Goal: Task Accomplishment & Management: Use online tool/utility

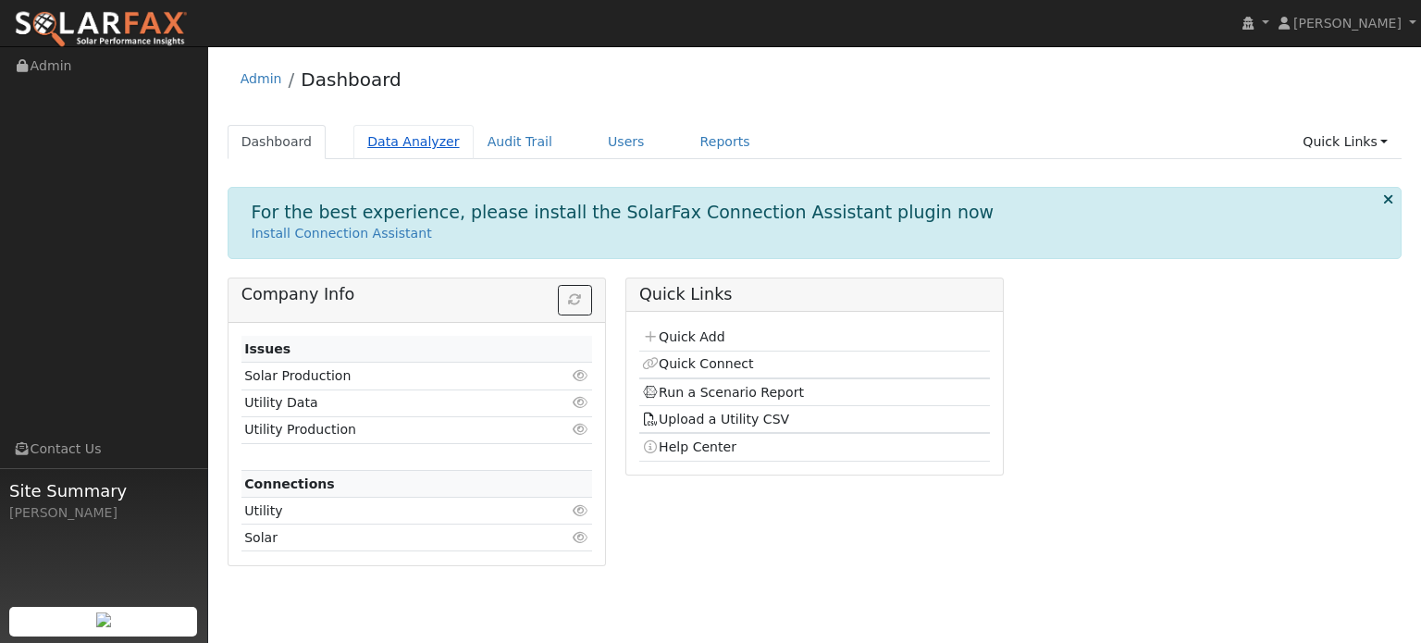
click at [401, 150] on link "Data Analyzer" at bounding box center [413, 142] width 120 height 34
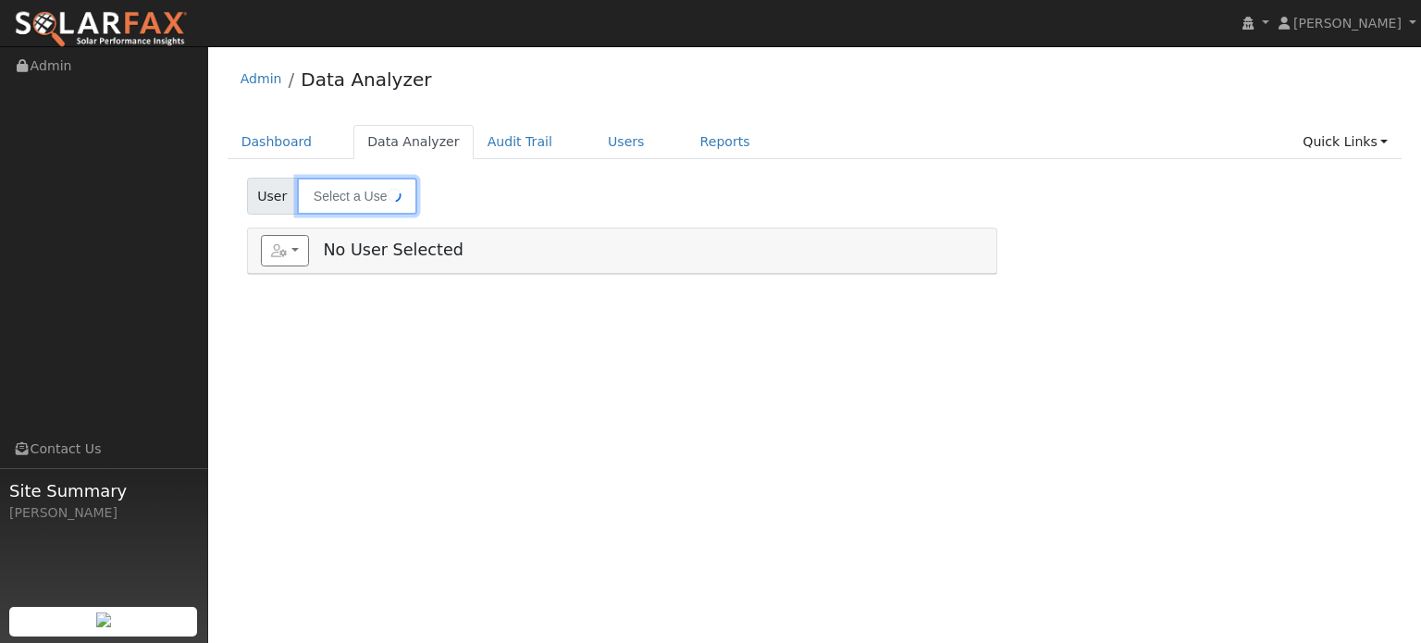
type input "[PERSON_NAME]"
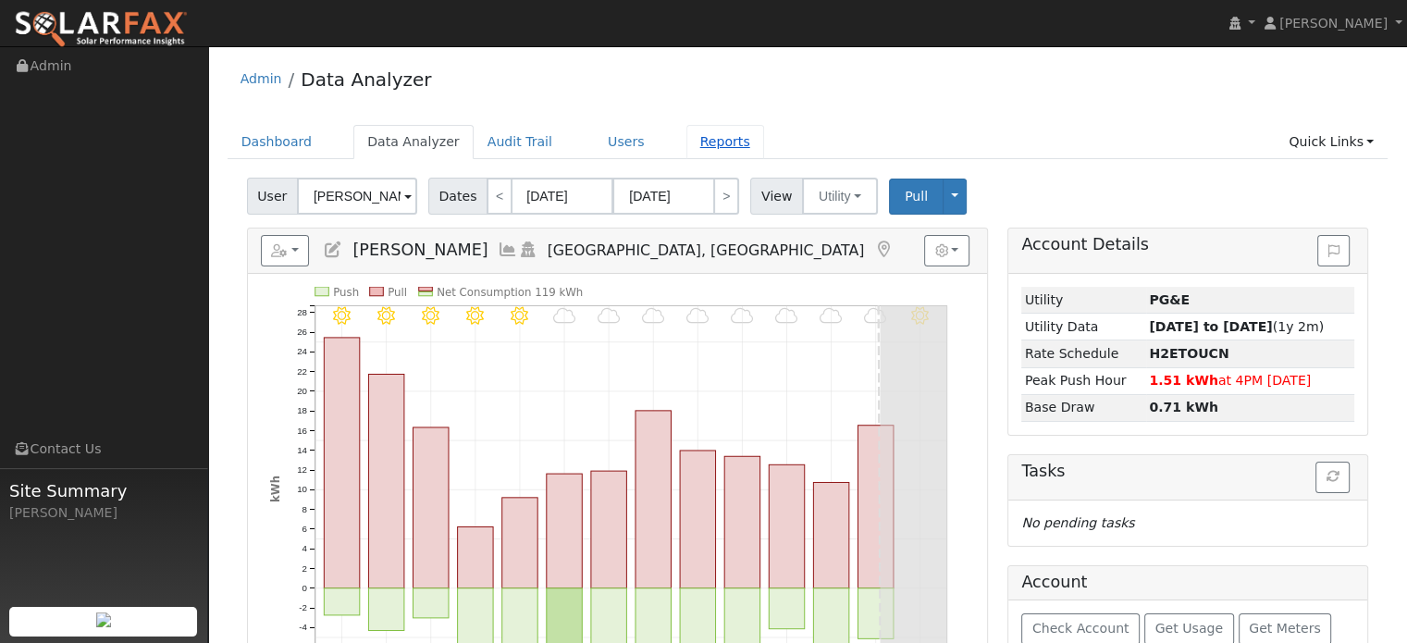
click at [686, 147] on link "Reports" at bounding box center [725, 142] width 78 height 34
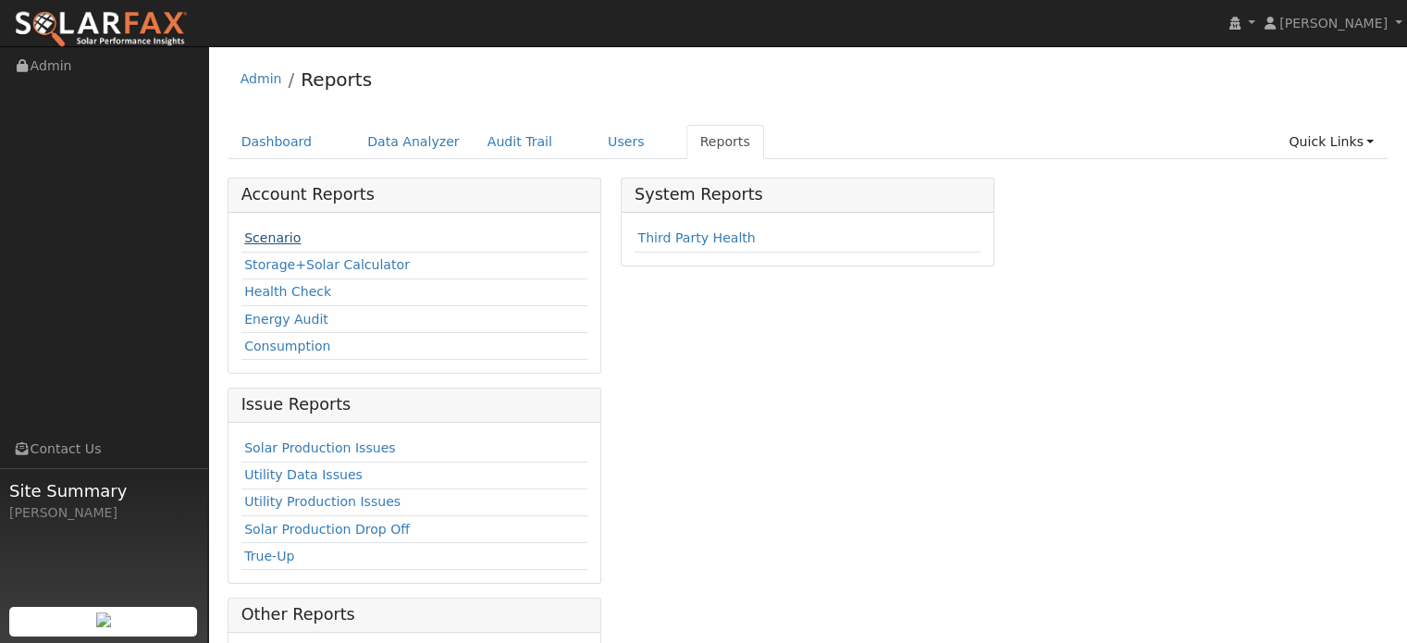
click at [291, 239] on link "Scenario" at bounding box center [272, 237] width 56 height 15
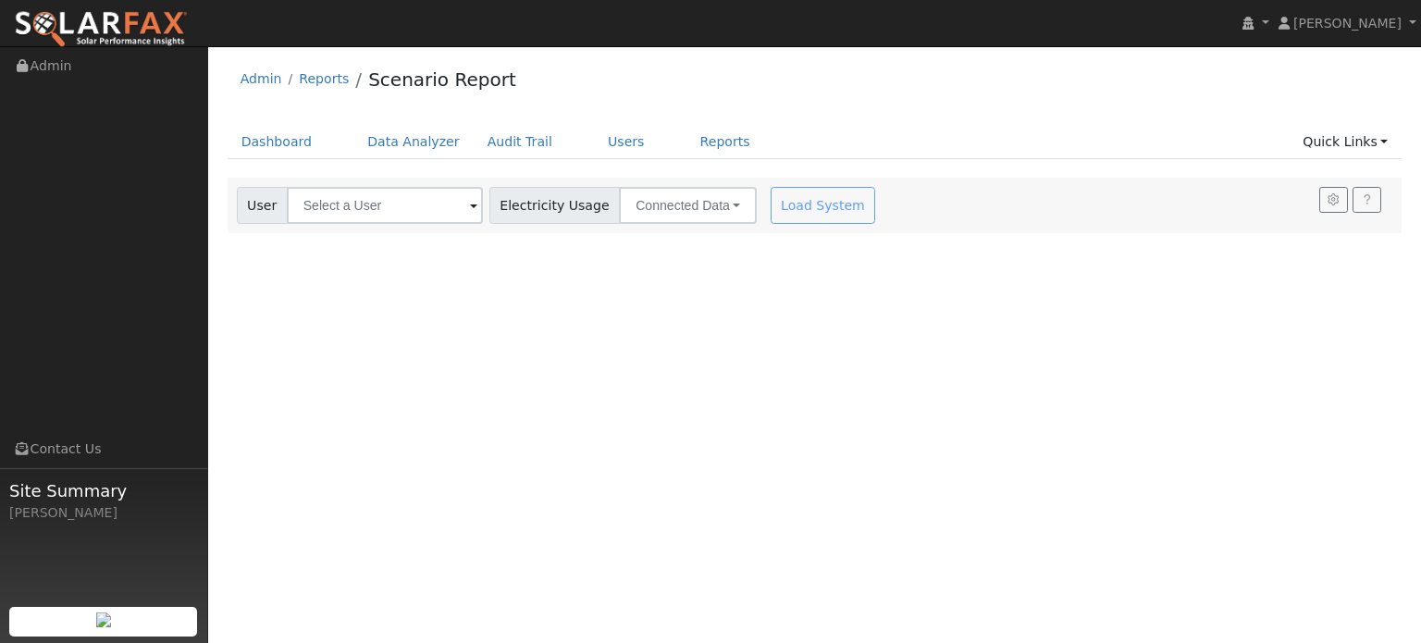
click at [470, 206] on span at bounding box center [473, 206] width 7 height 21
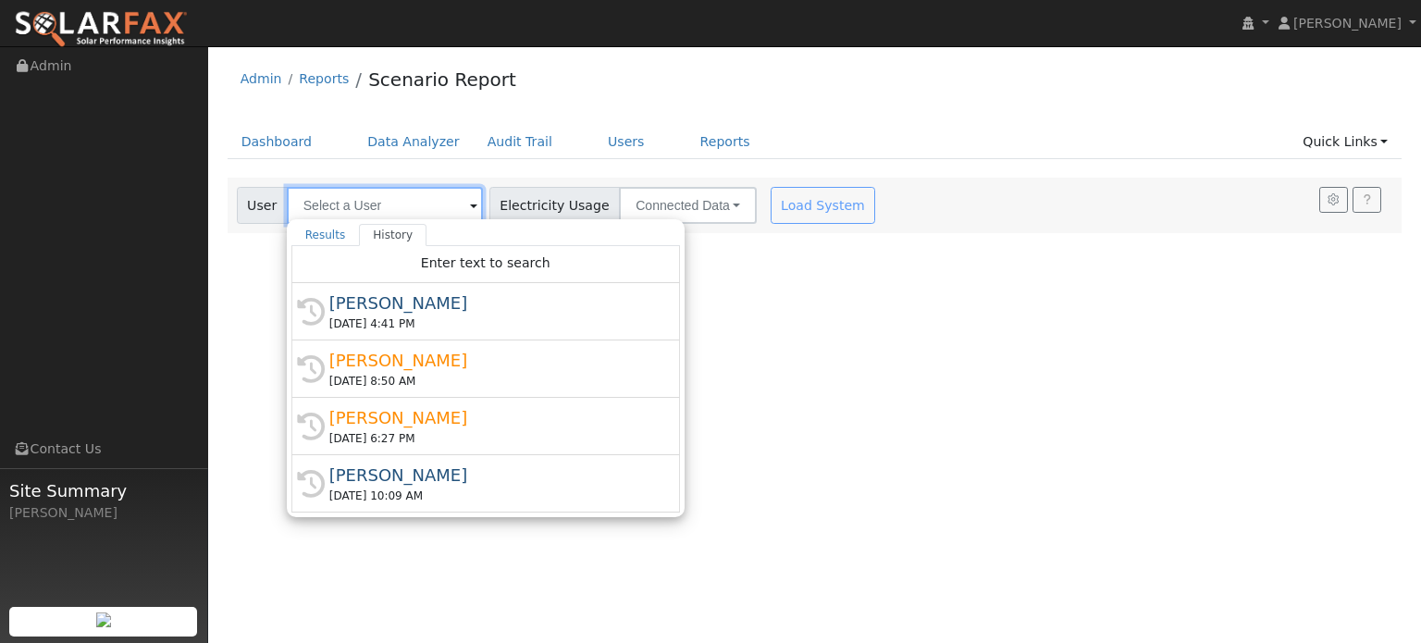
click at [411, 206] on input "text" at bounding box center [385, 205] width 196 height 37
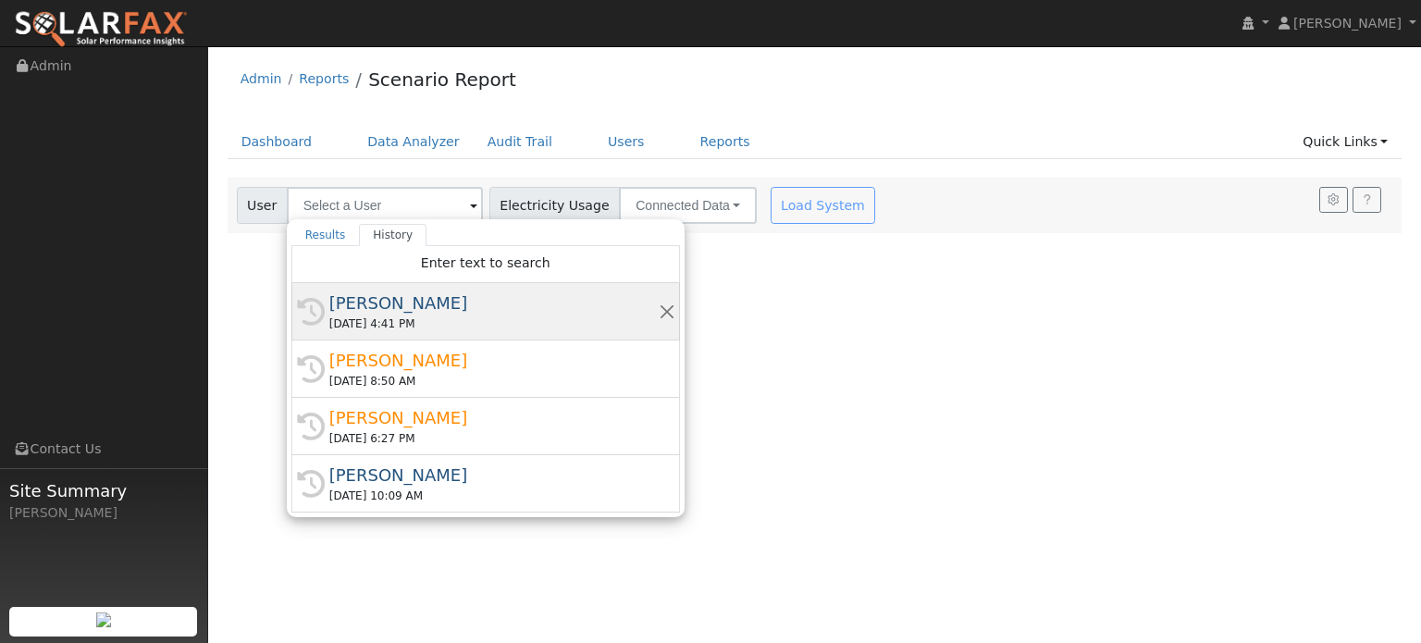
click at [391, 300] on div "[PERSON_NAME]" at bounding box center [493, 302] width 329 height 25
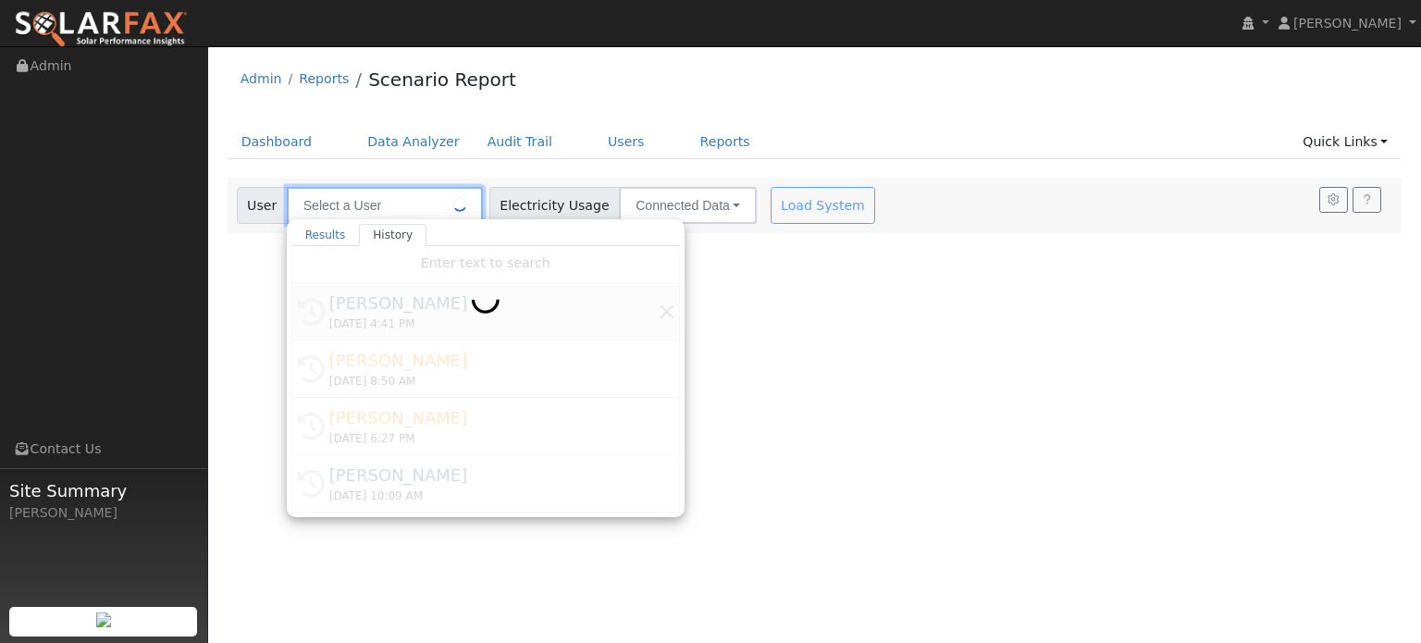
type input "[PERSON_NAME]"
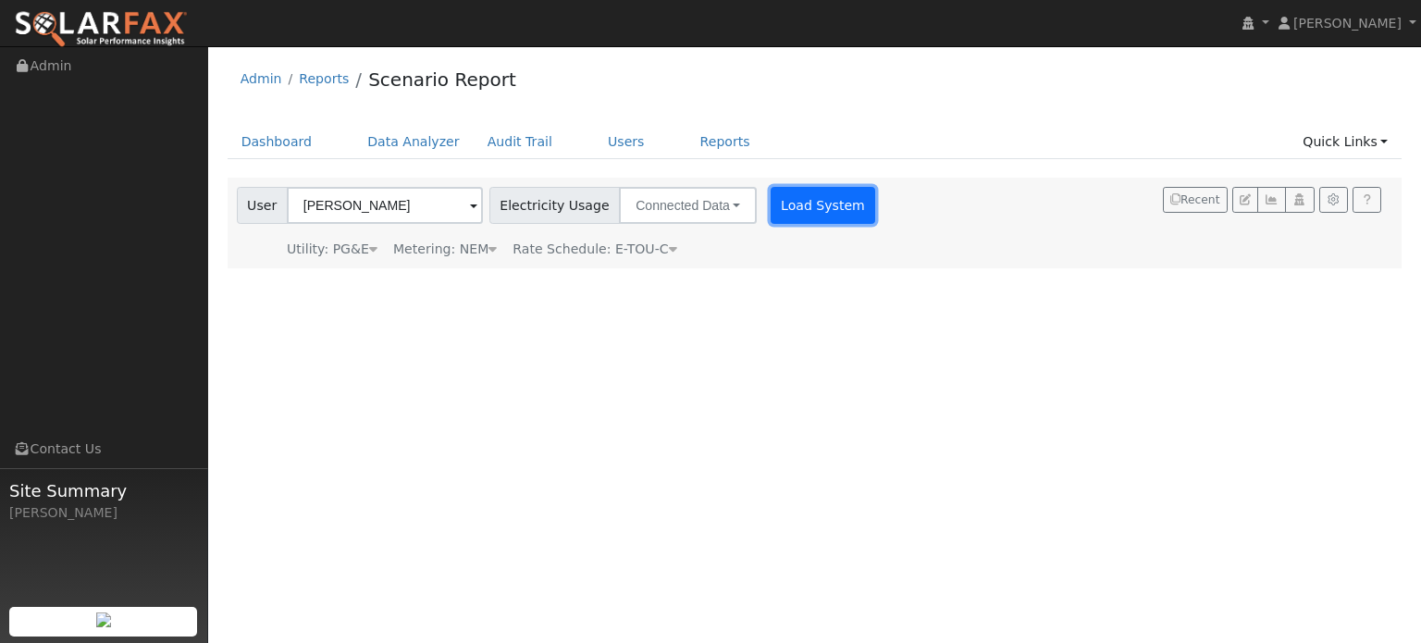
click at [777, 209] on button "Load System" at bounding box center [823, 205] width 105 height 37
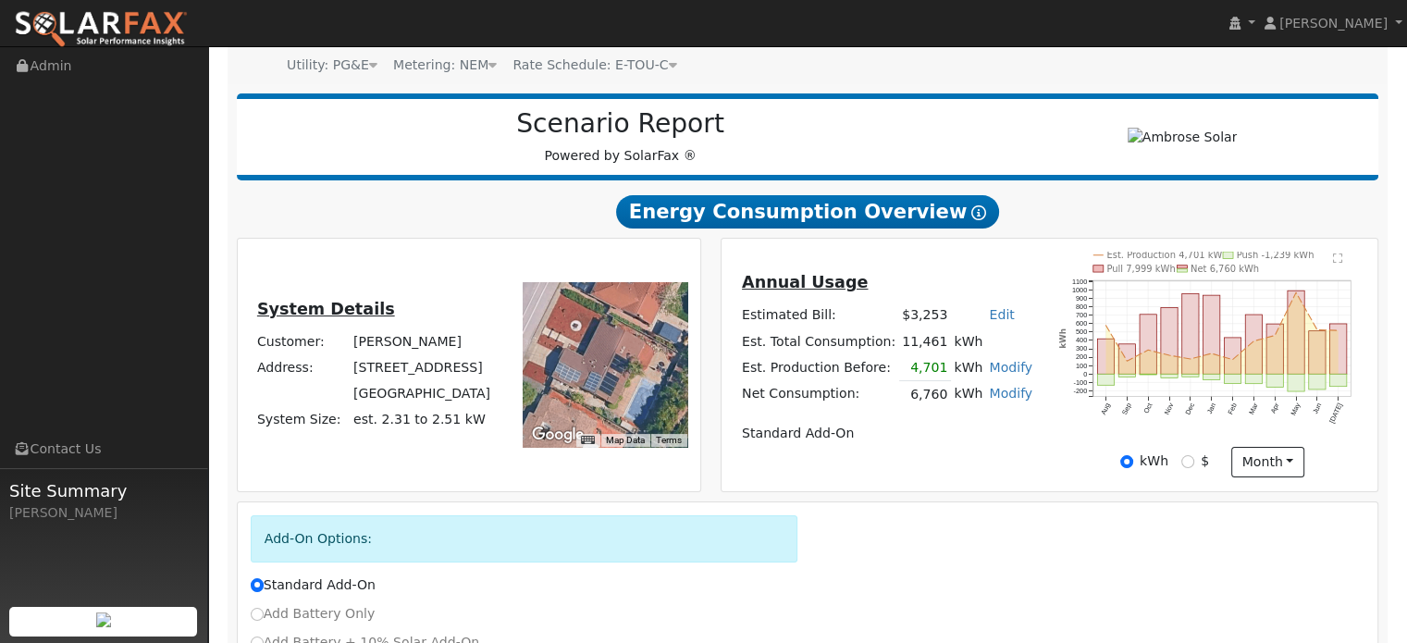
scroll to position [185, 0]
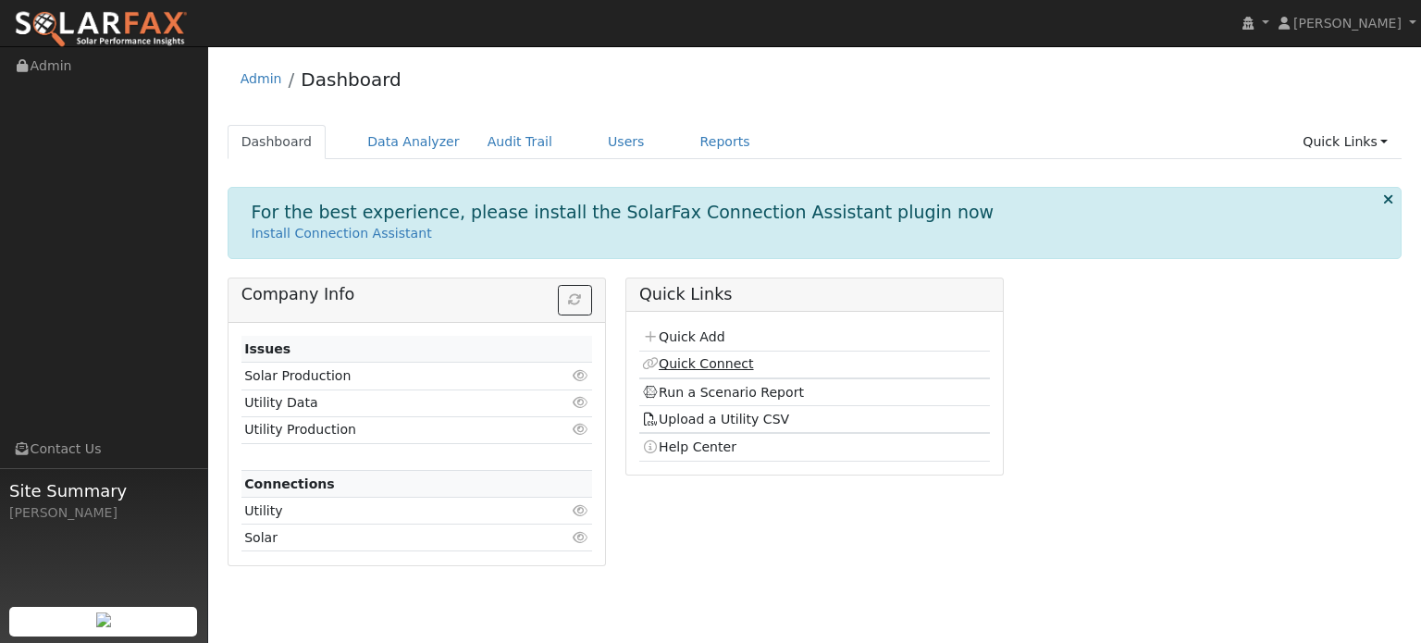
click at [681, 362] on link "Quick Connect" at bounding box center [697, 363] width 111 height 15
click at [686, 143] on link "Reports" at bounding box center [725, 142] width 78 height 34
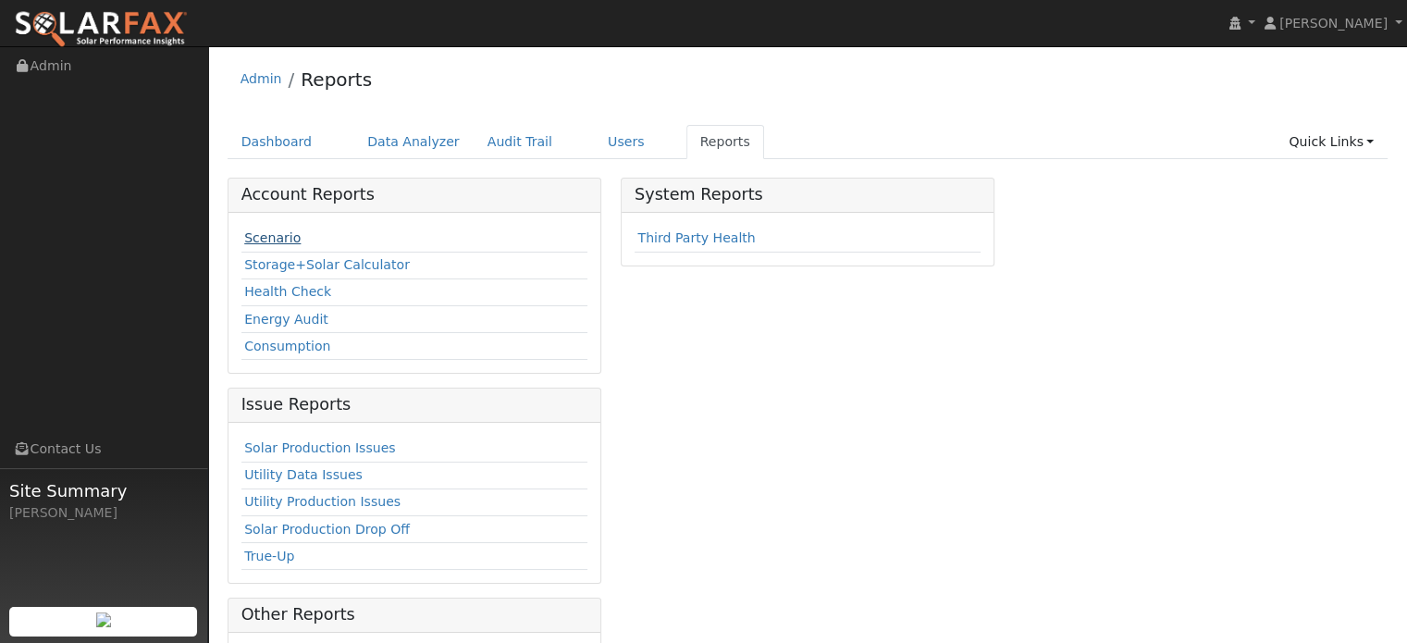
click at [270, 236] on link "Scenario" at bounding box center [272, 237] width 56 height 15
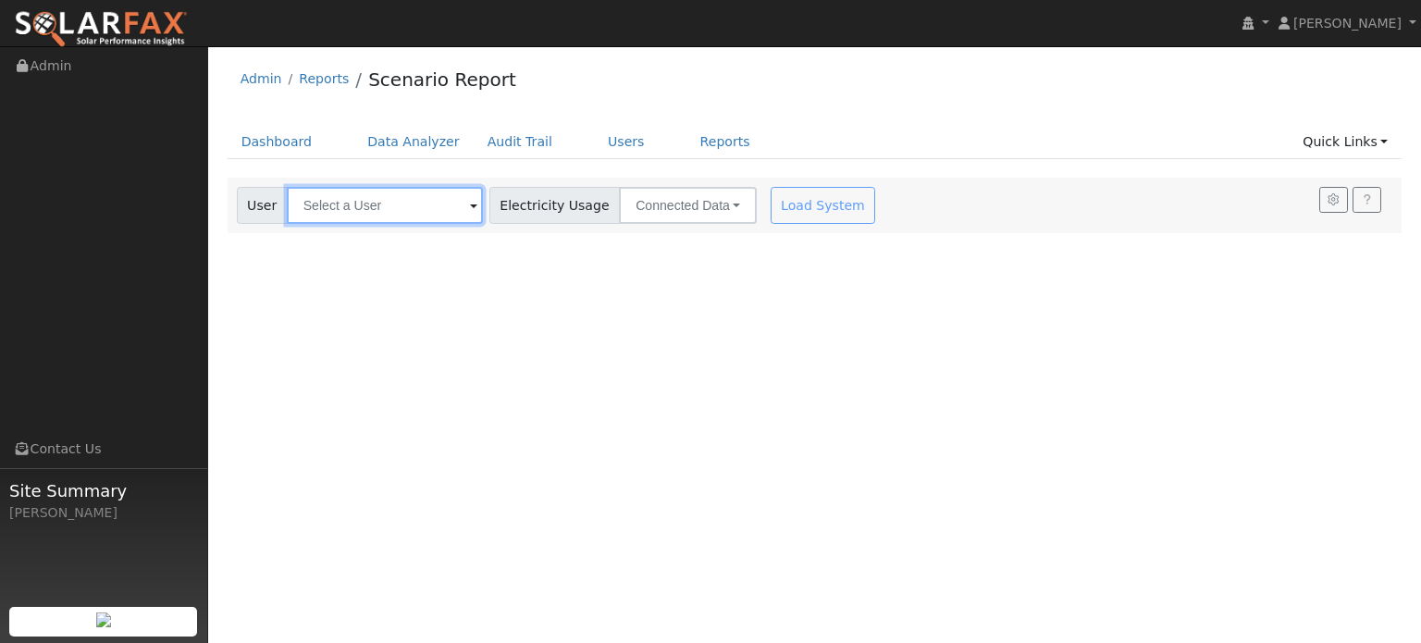
click at [369, 210] on input "text" at bounding box center [385, 205] width 196 height 37
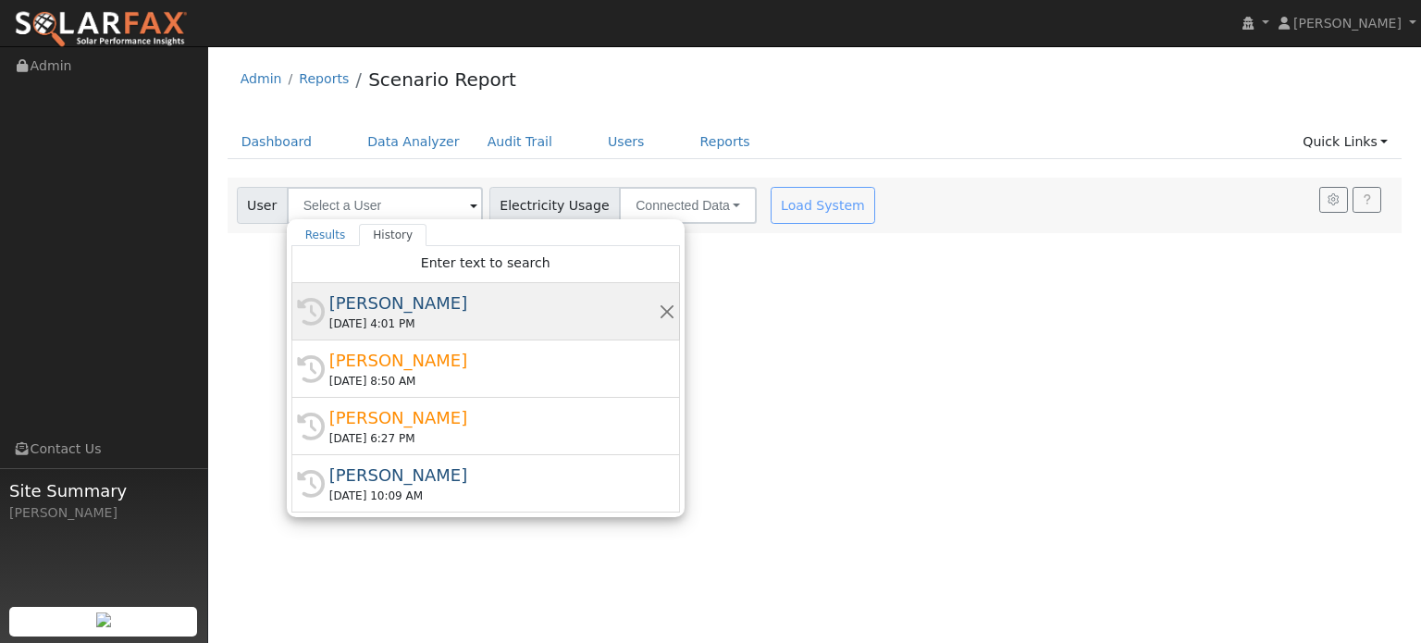
click at [400, 312] on div "[PERSON_NAME]" at bounding box center [493, 302] width 329 height 25
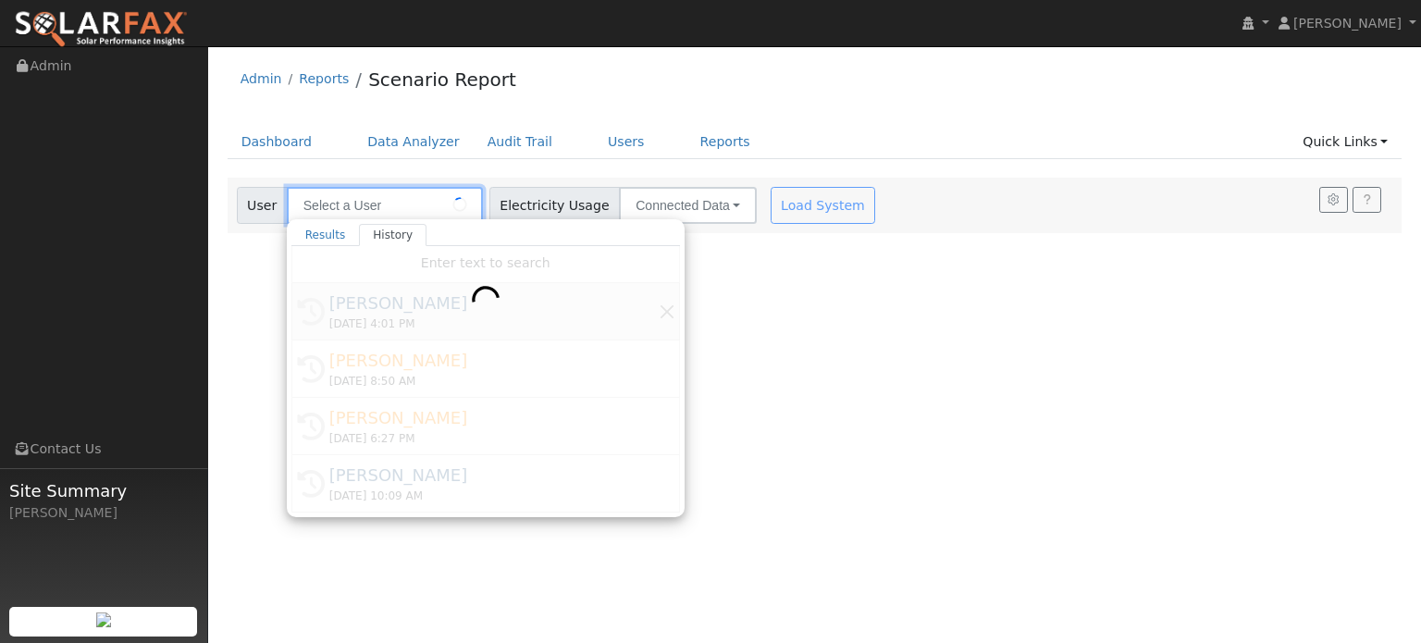
type input "[PERSON_NAME]"
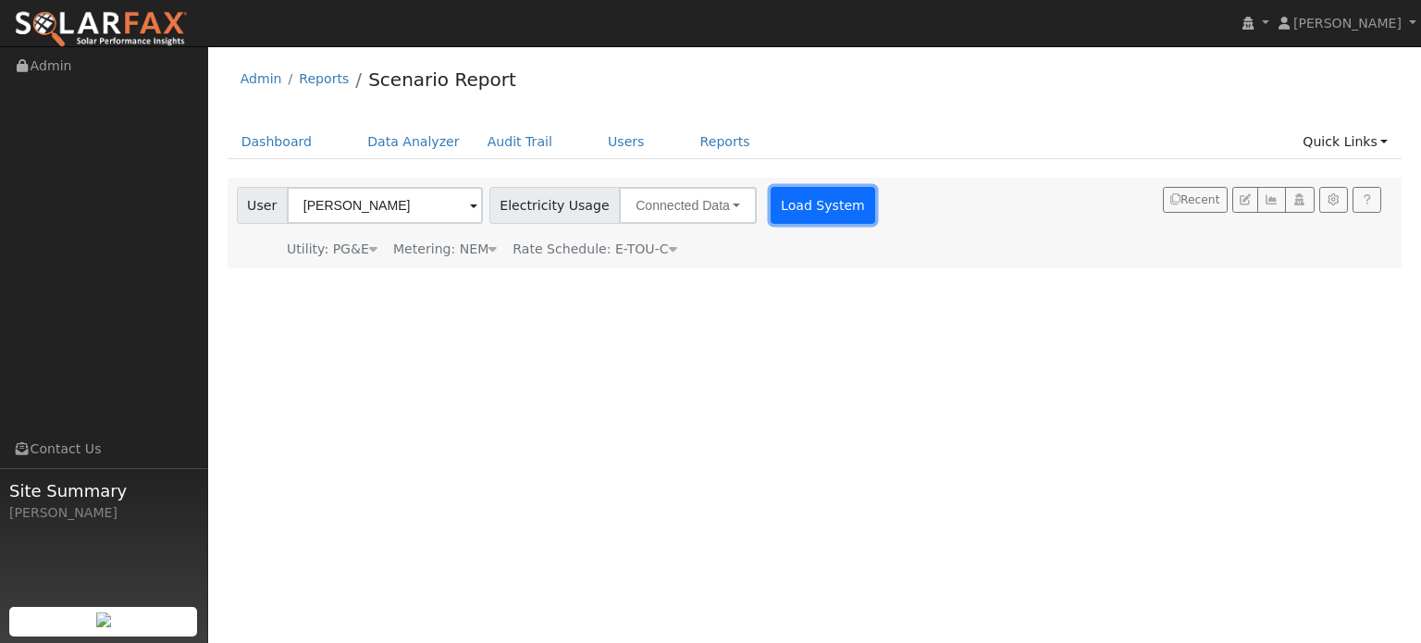
click at [788, 200] on button "Load System" at bounding box center [823, 205] width 105 height 37
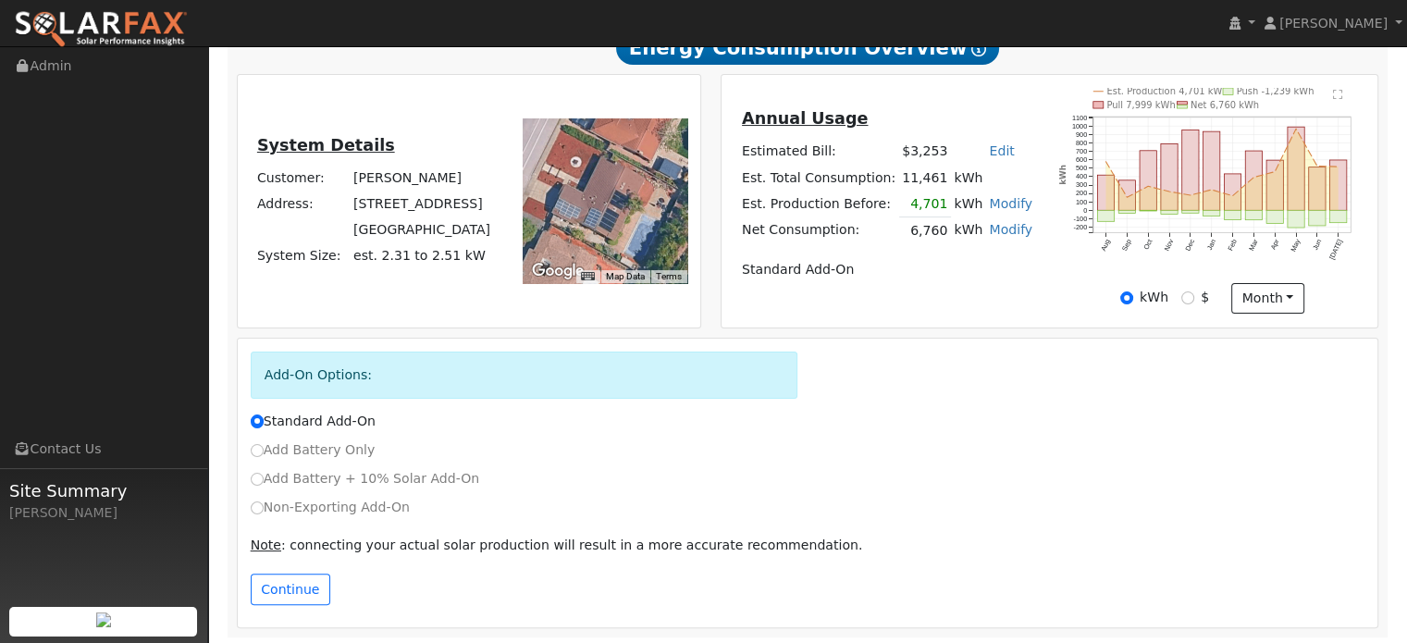
scroll to position [349, 0]
click at [1006, 229] on link "Modify" at bounding box center [1010, 228] width 43 height 15
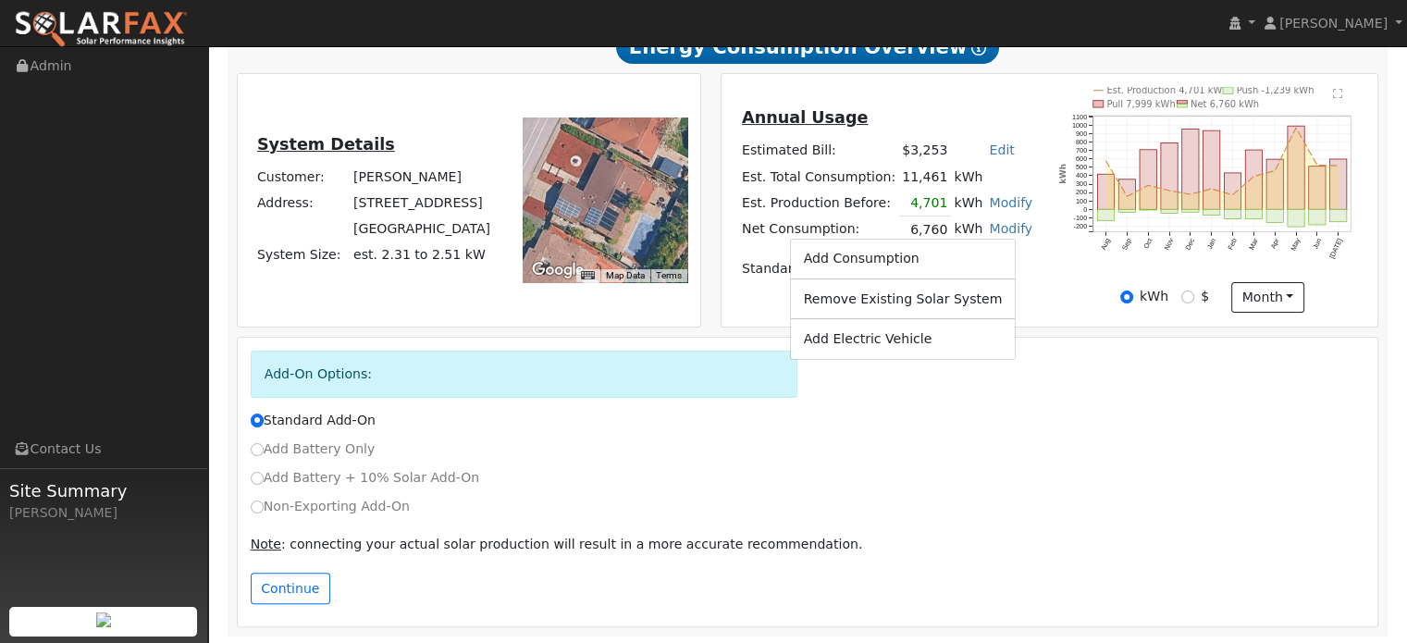
click at [1046, 233] on div "Annual Usage Estimated Bill: $3,253 Edit Estimated Bill $ Annual Est. Total Con…" at bounding box center [886, 200] width 325 height 190
click at [993, 147] on link "Edit" at bounding box center [1001, 149] width 25 height 15
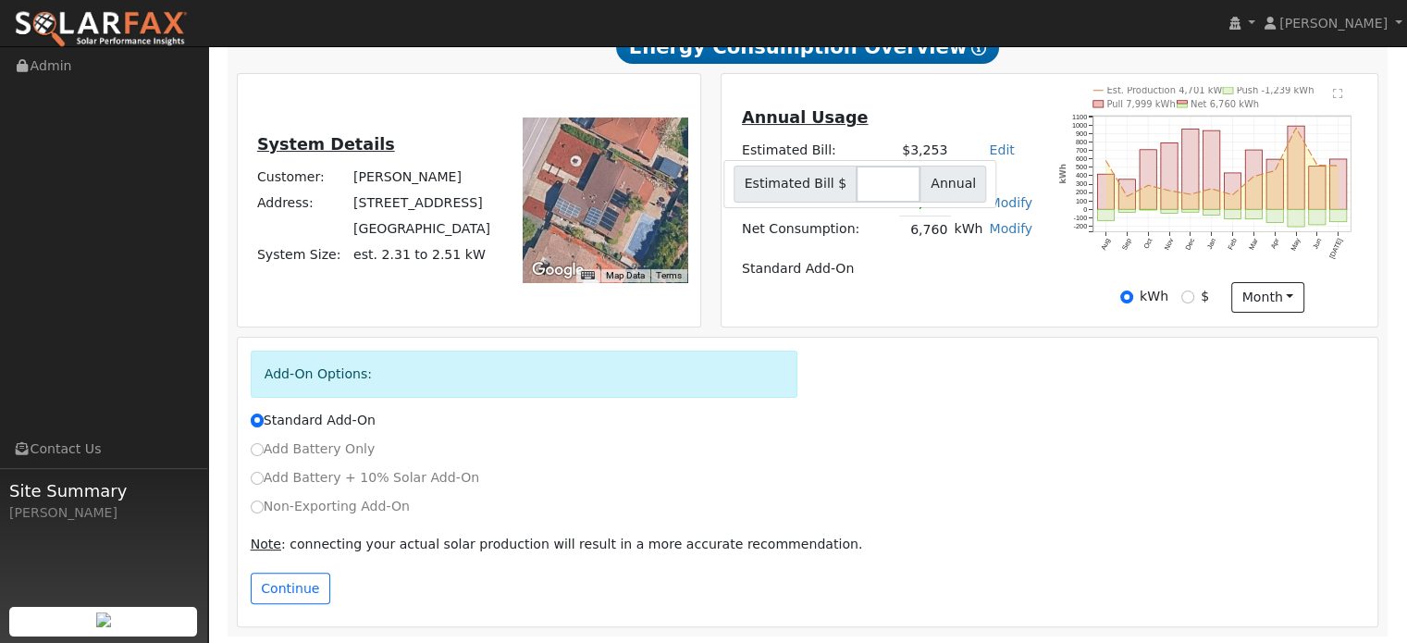
click at [1012, 68] on div "Scenario Report Powered by SolarFax ® Energy Consumption Overview Show Help Thi…" at bounding box center [808, 278] width 1161 height 717
